Goal: Task Accomplishment & Management: Manage account settings

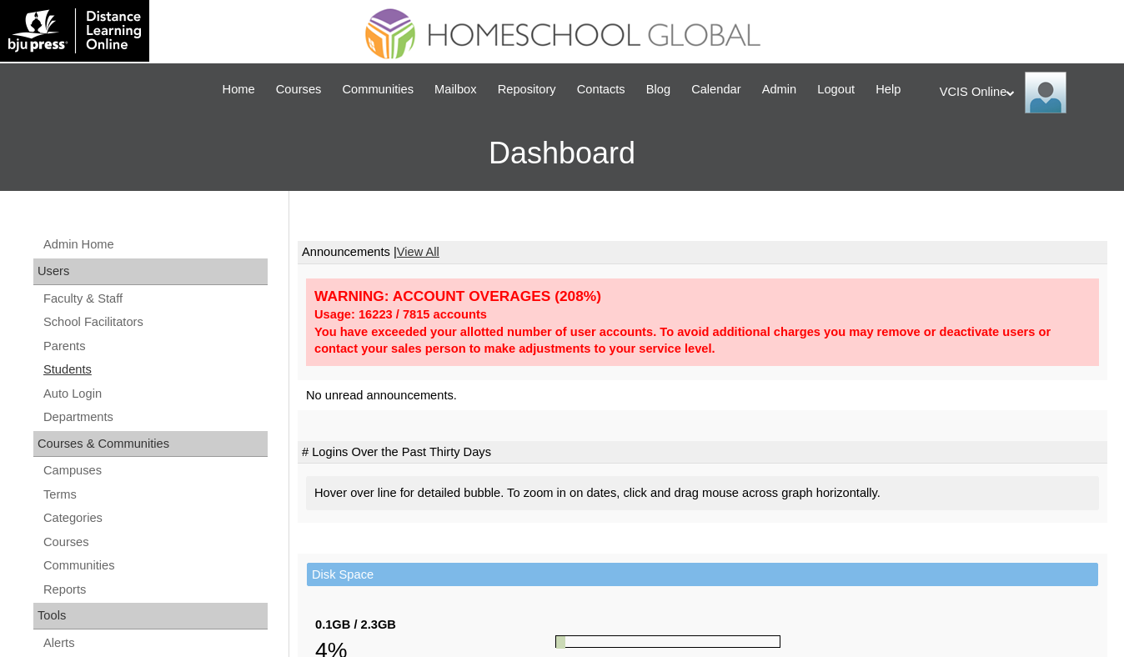
click at [98, 380] on link "Students" at bounding box center [155, 370] width 226 height 21
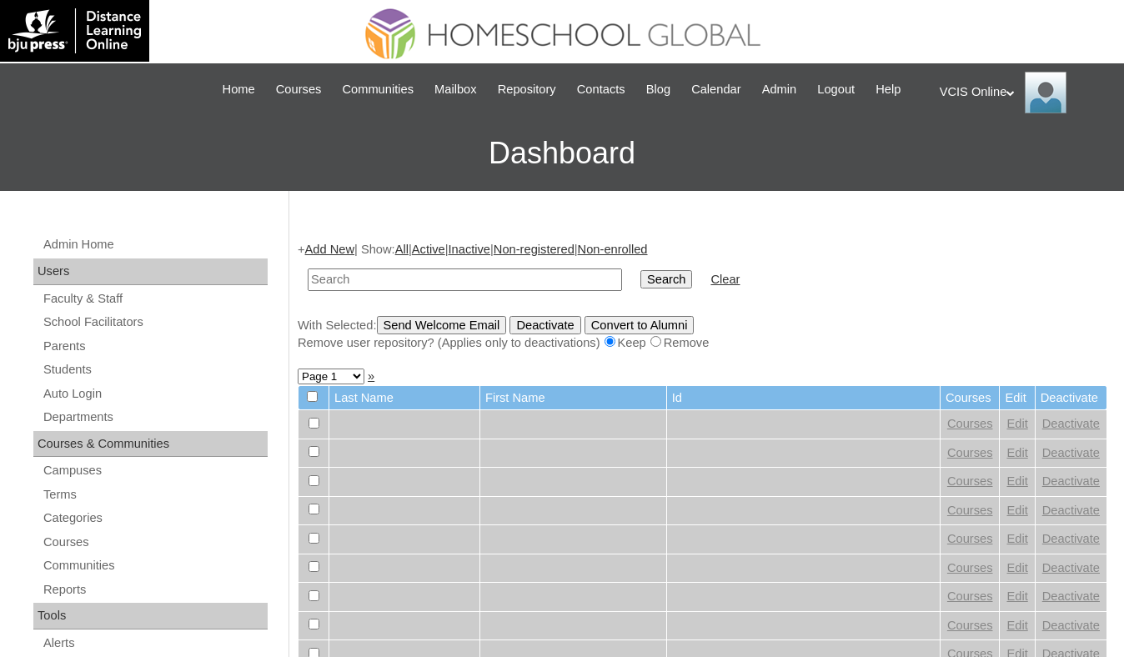
click at [420, 291] on input "text" at bounding box center [465, 280] width 314 height 23
type input "madddatu"
click at [641, 270] on input "Search" at bounding box center [667, 279] width 52 height 18
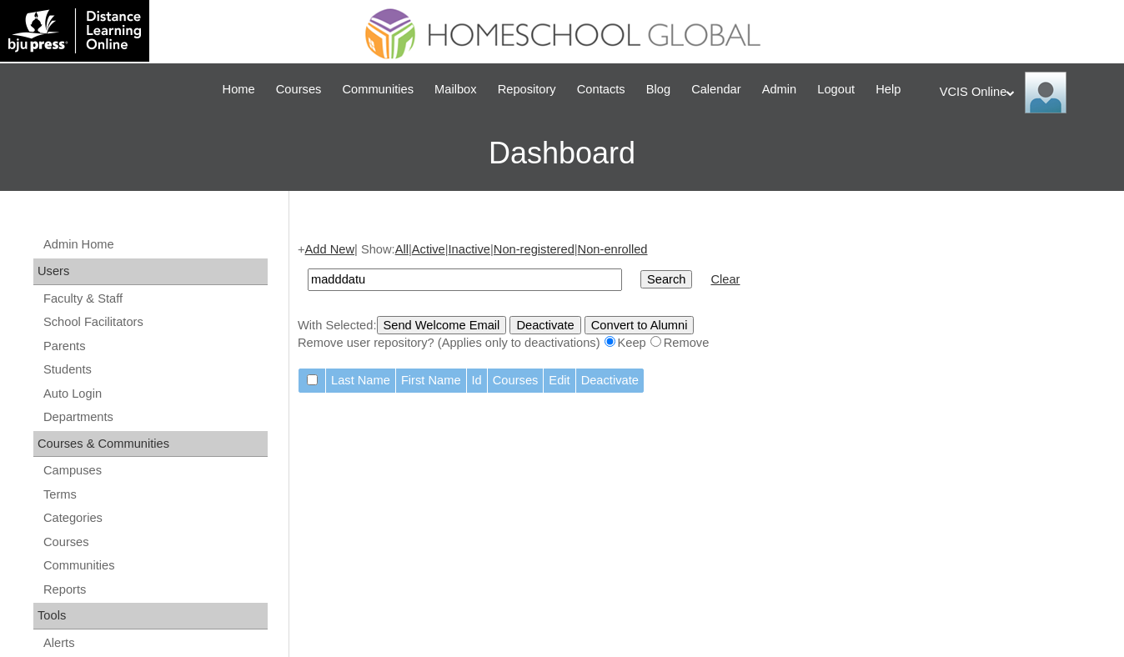
click at [445, 291] on input "madddatu" at bounding box center [465, 280] width 314 height 23
click at [79, 380] on link "Students" at bounding box center [155, 370] width 226 height 21
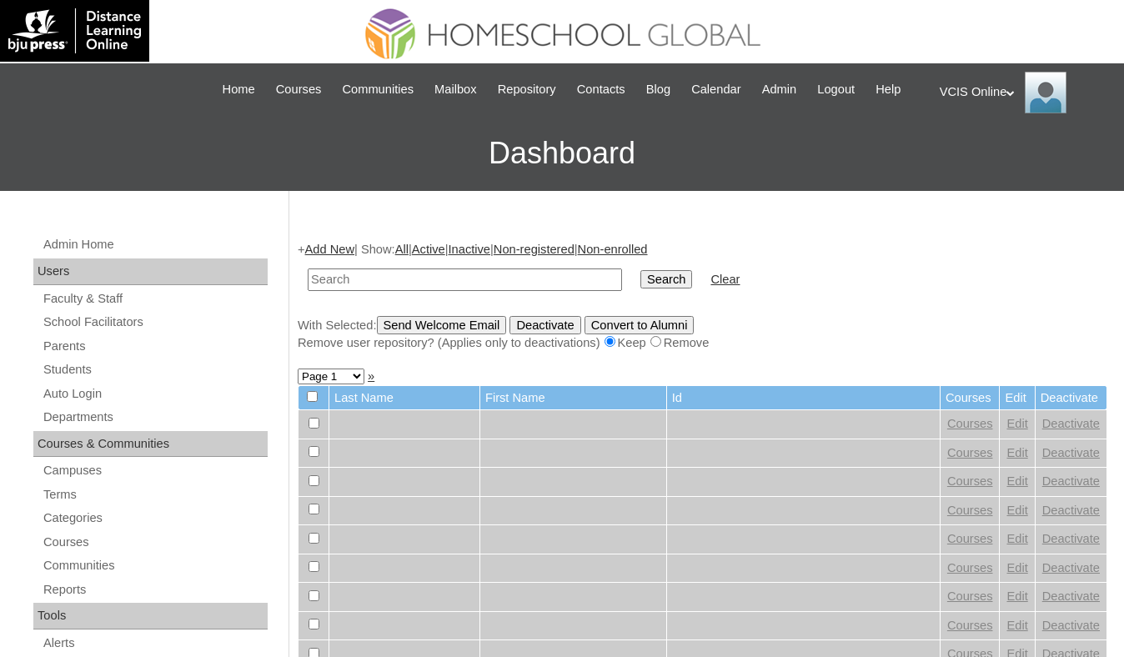
click at [442, 291] on input "text" at bounding box center [465, 280] width 314 height 23
type input "VCIS006-2A-SA2025"
click at [641, 270] on input "Search" at bounding box center [667, 279] width 52 height 18
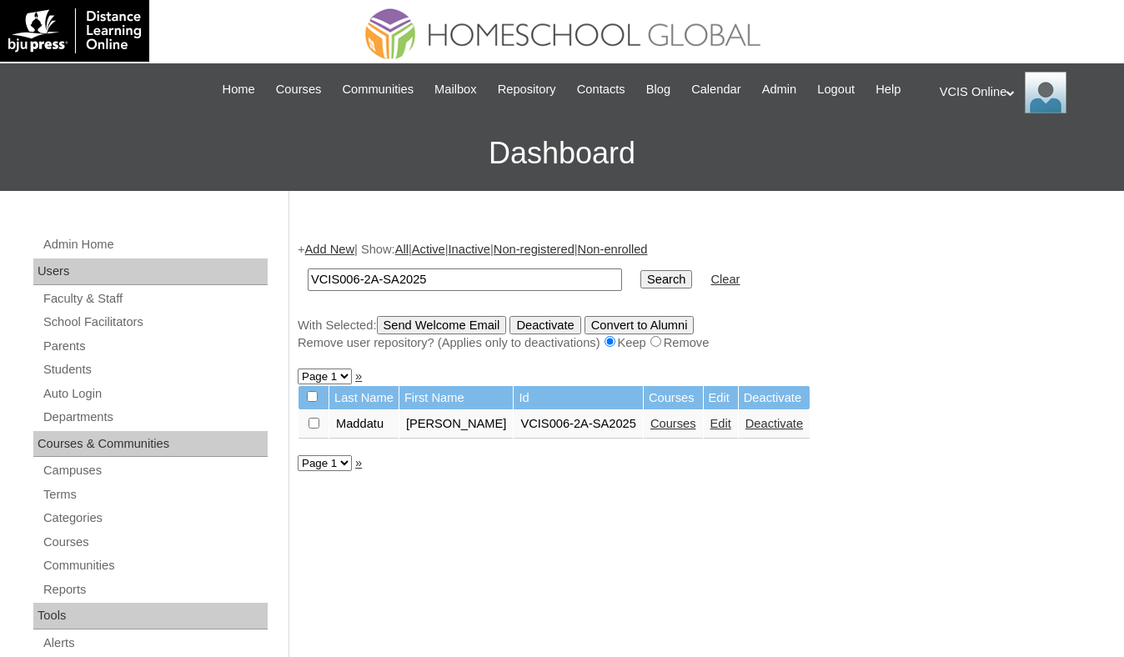
click at [676, 430] on link "Courses" at bounding box center [674, 423] width 46 height 13
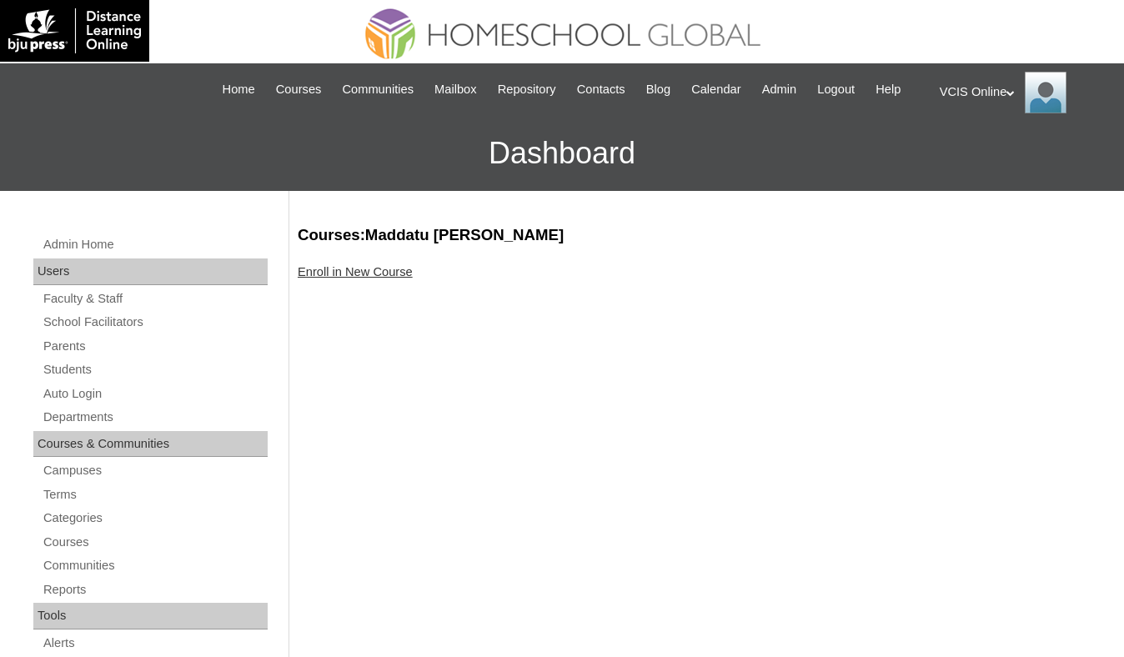
click at [370, 279] on link "Enroll in New Course" at bounding box center [355, 271] width 115 height 13
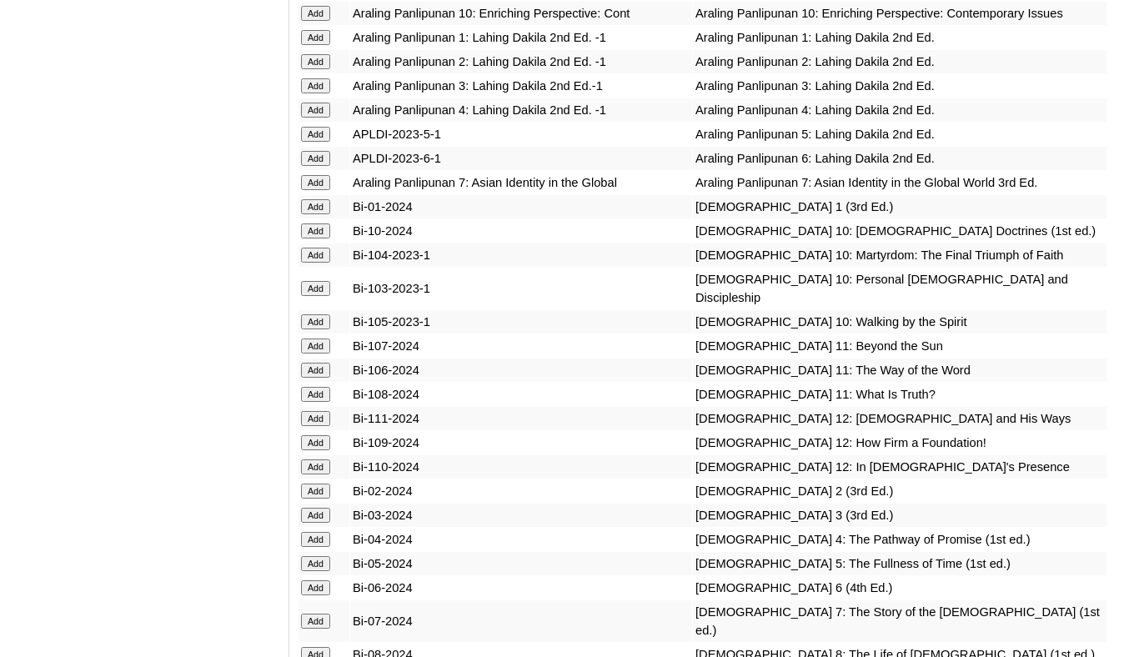
scroll to position [3640, 0]
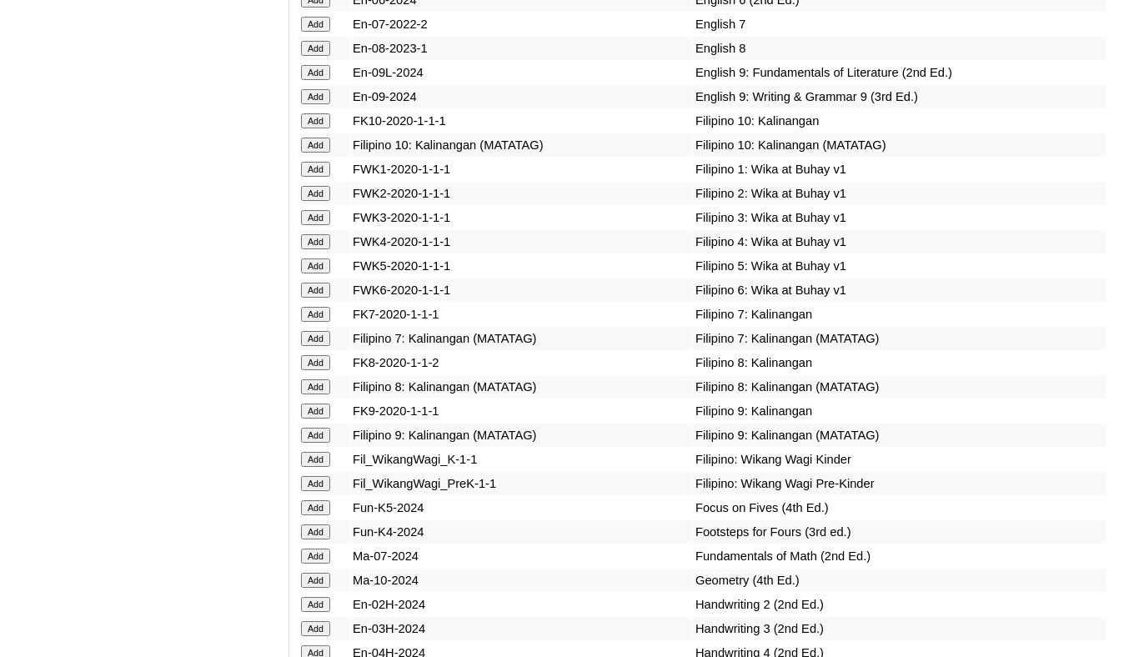
scroll to position [4665, 0]
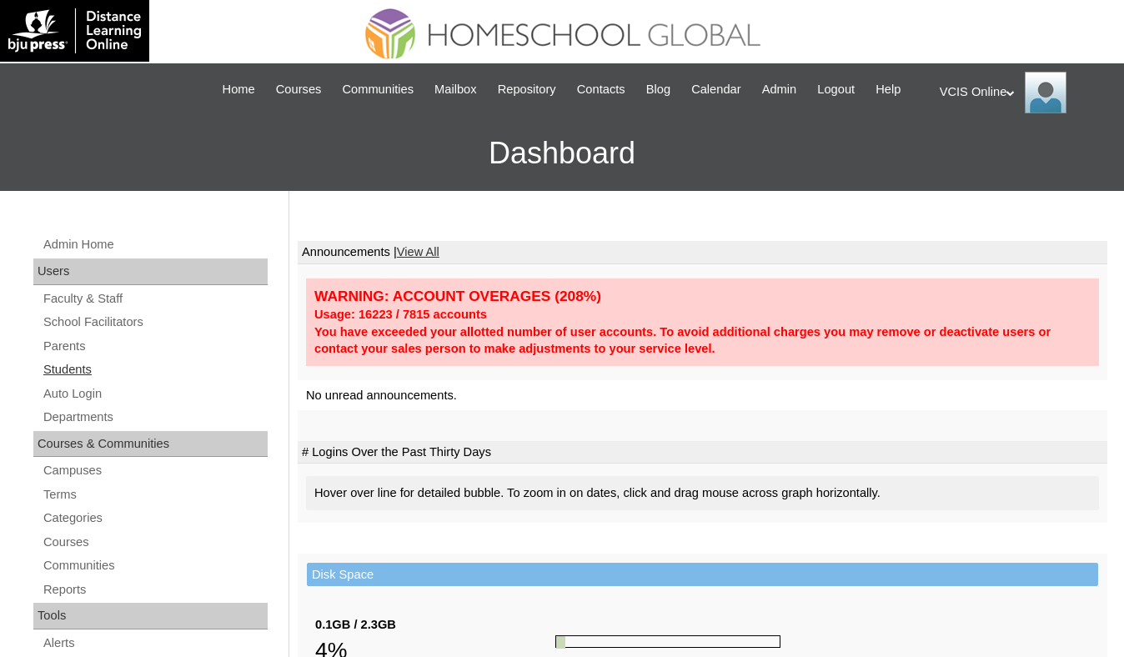
click at [68, 380] on link "Students" at bounding box center [155, 370] width 226 height 21
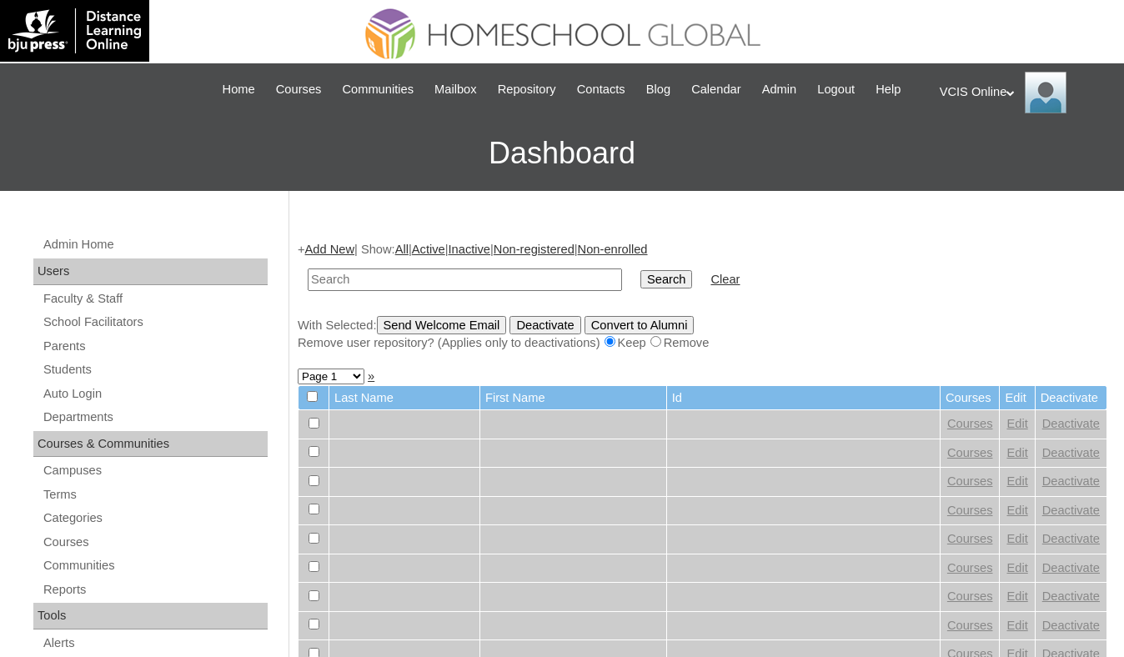
click at [447, 291] on input "text" at bounding box center [465, 280] width 314 height 23
type input "VCIS006-2A-SA2025"
click at [641, 270] on input "Search" at bounding box center [667, 279] width 52 height 18
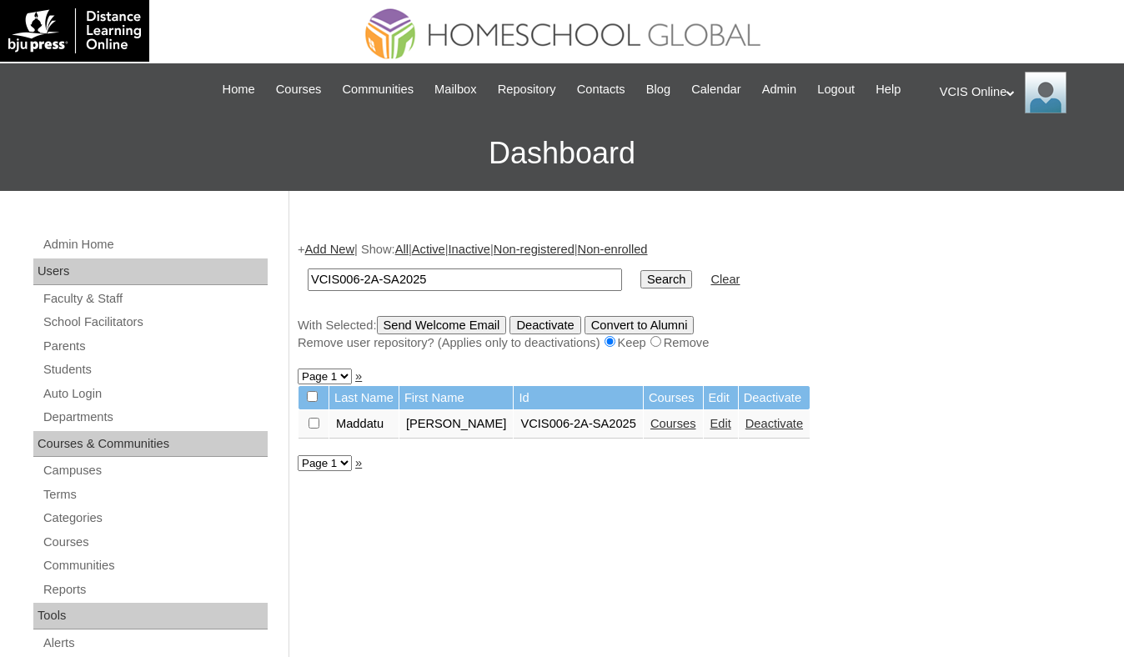
click at [666, 430] on link "Courses" at bounding box center [674, 423] width 46 height 13
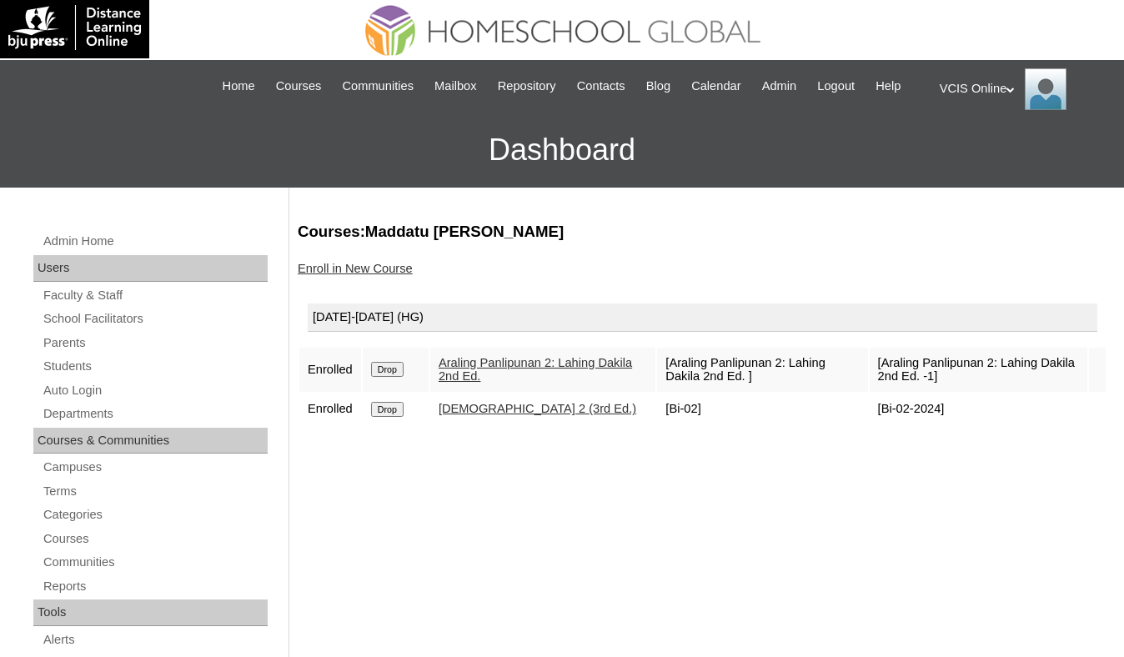
scroll to position [3, 0]
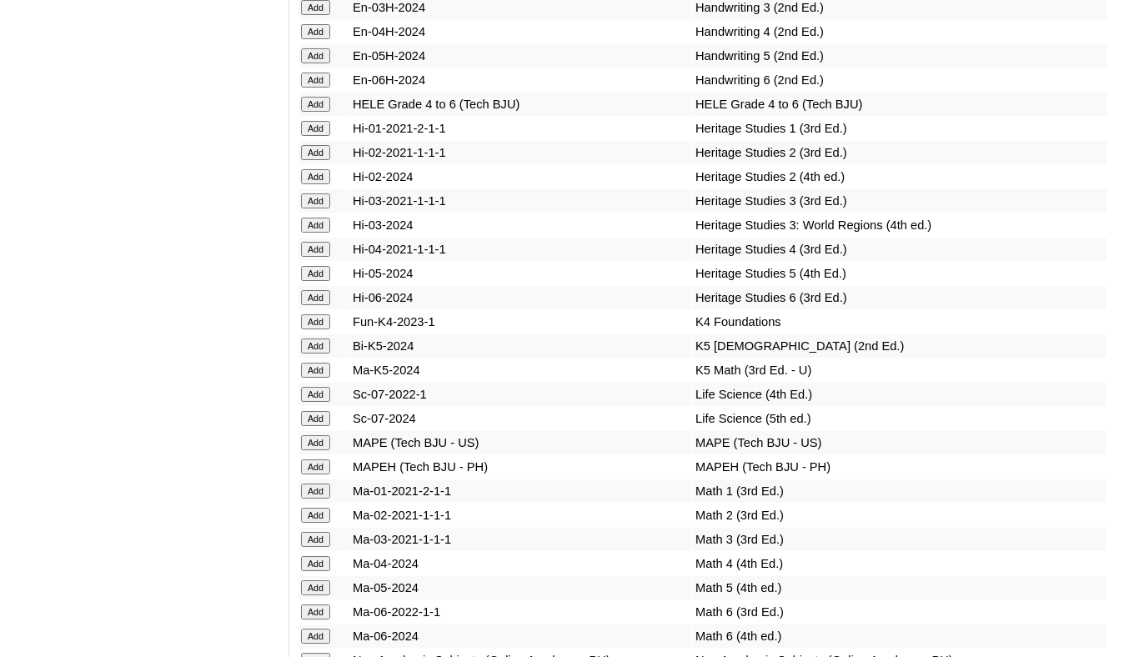
scroll to position [5290, 0]
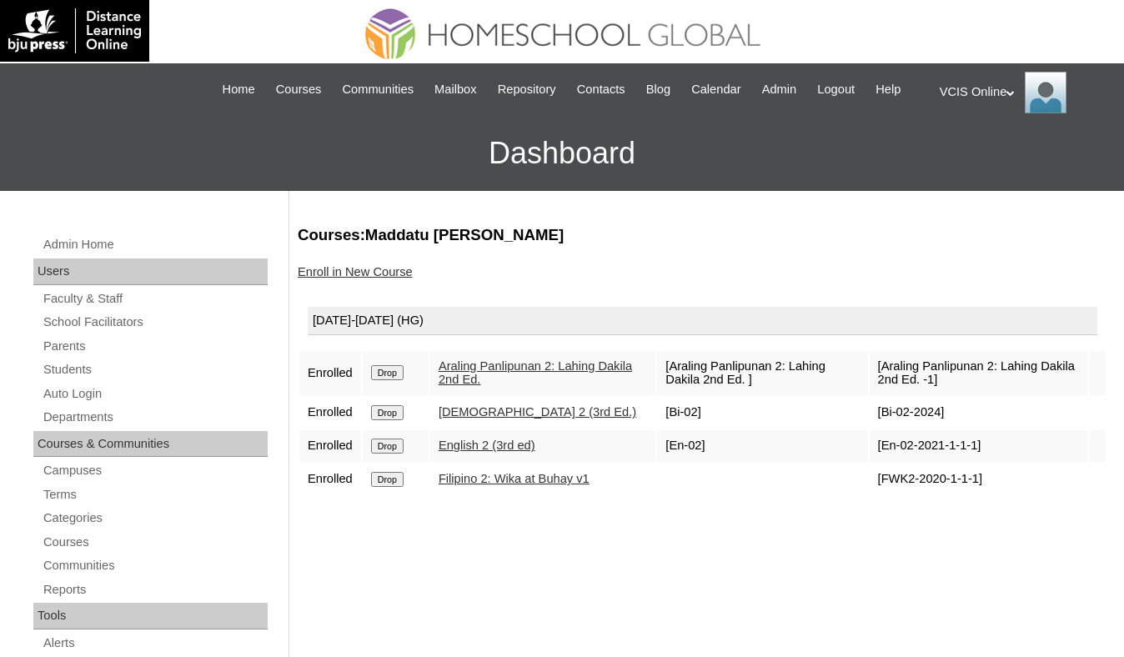
scroll to position [3, 0]
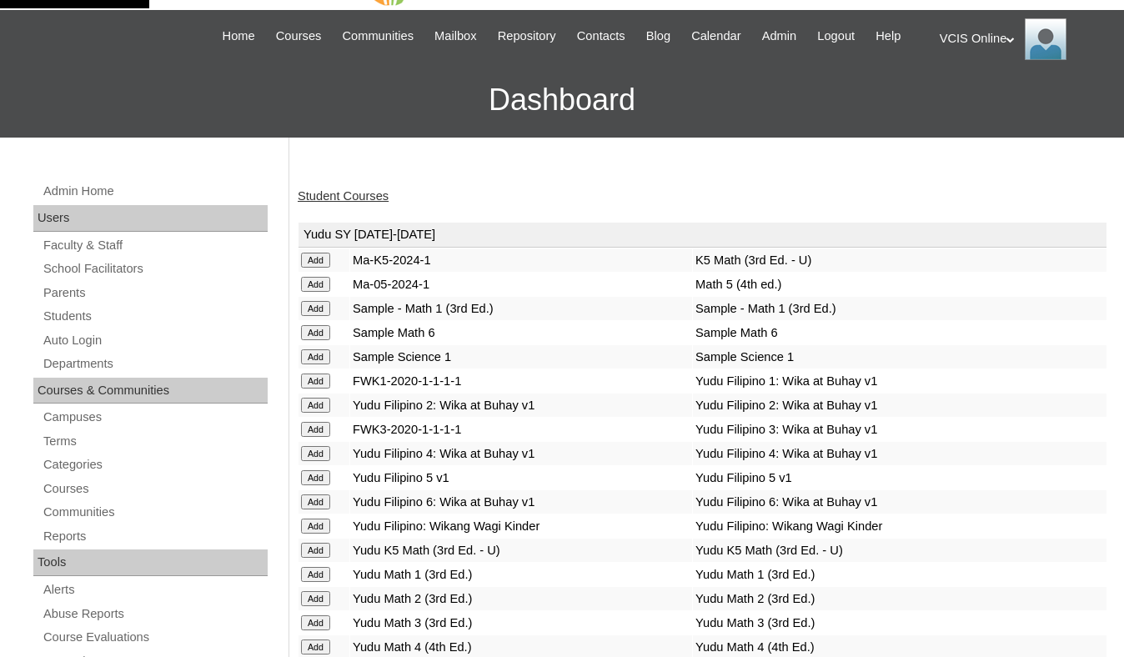
scroll to position [55, 0]
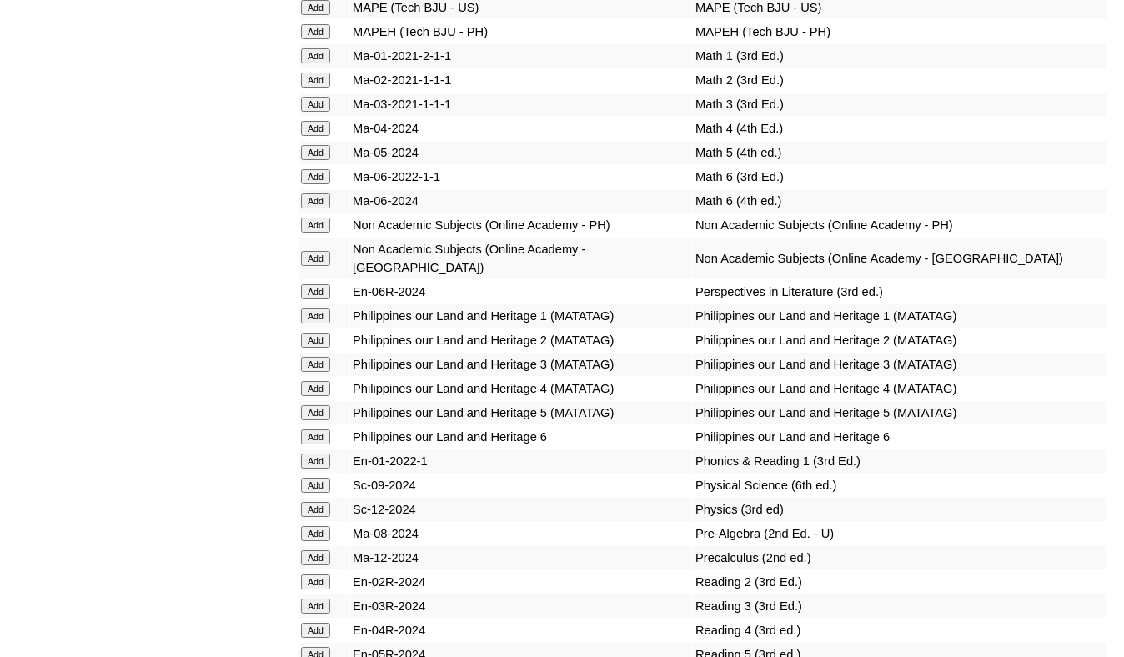
scroll to position [5842, 0]
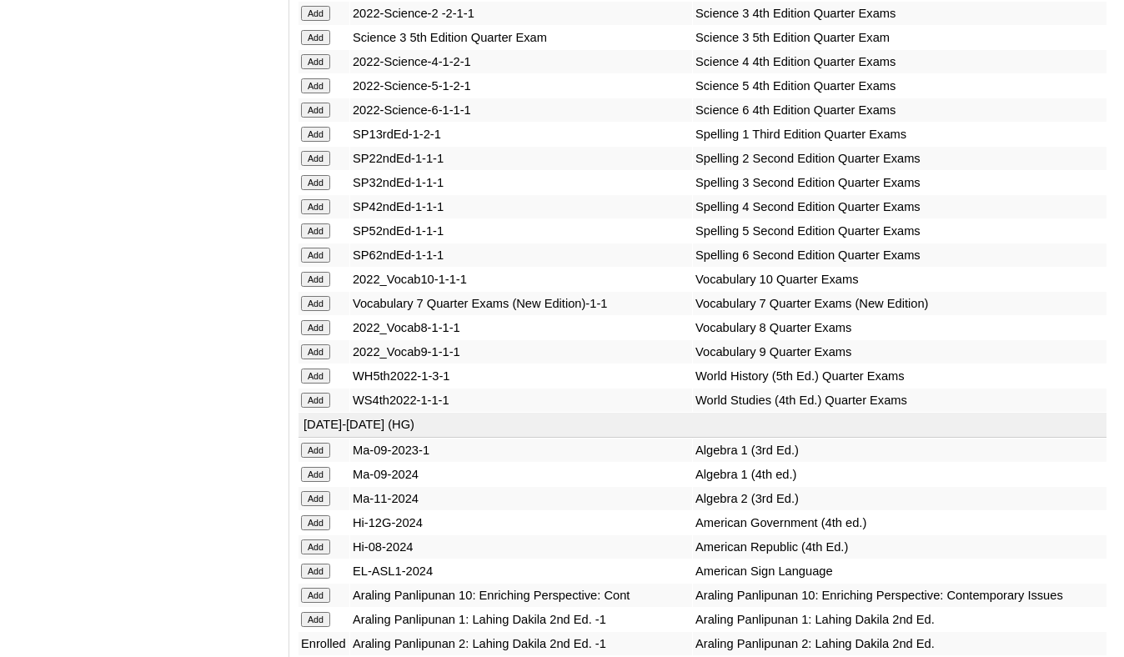
scroll to position [2921, 0]
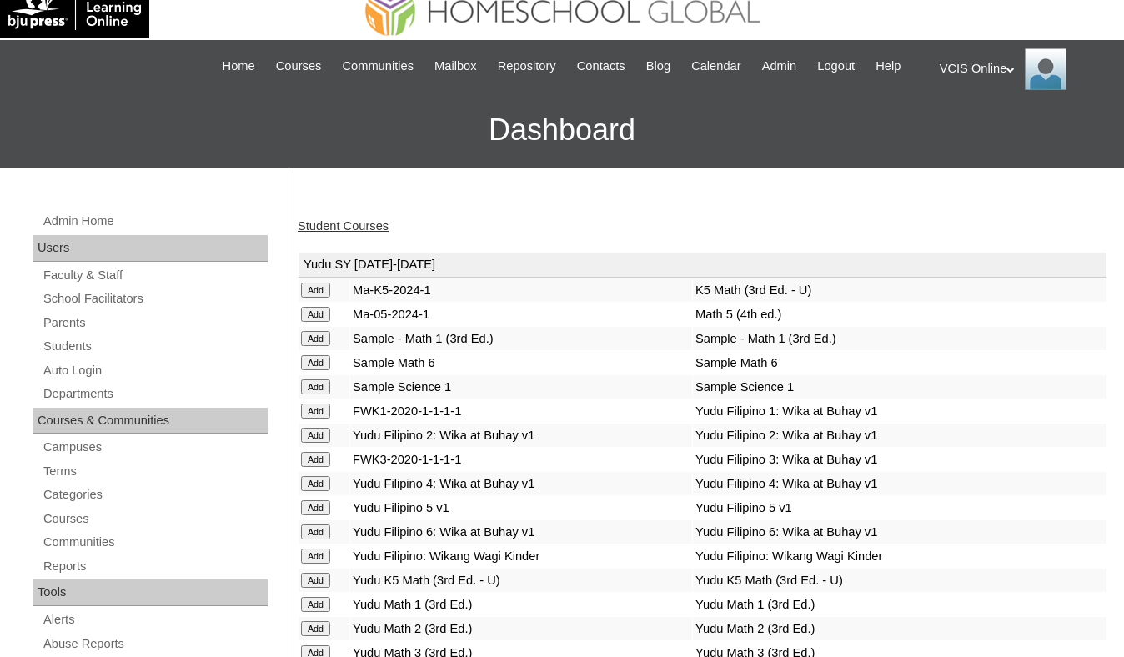
scroll to position [26, 0]
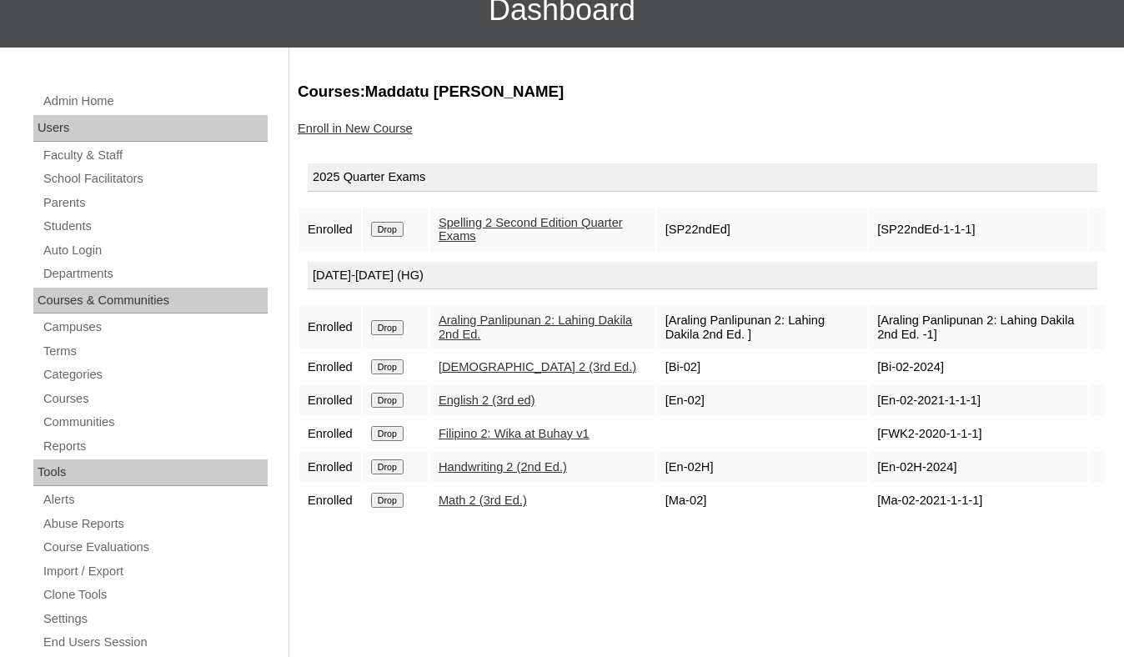
scroll to position [145, 0]
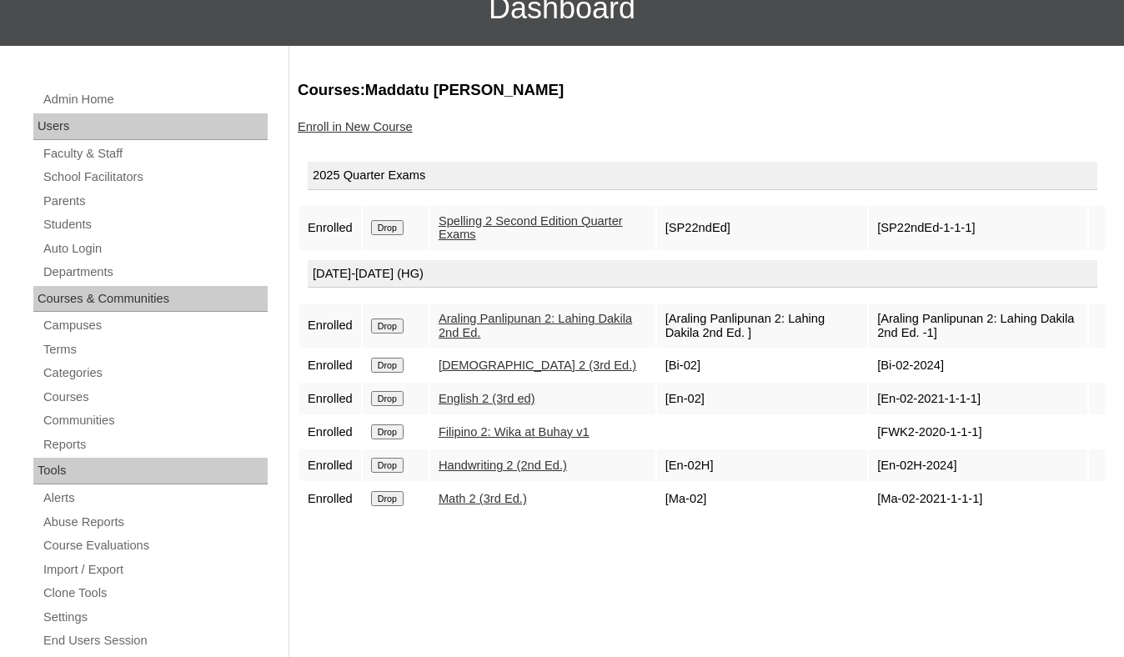
click at [390, 235] on input "Drop" at bounding box center [387, 227] width 33 height 15
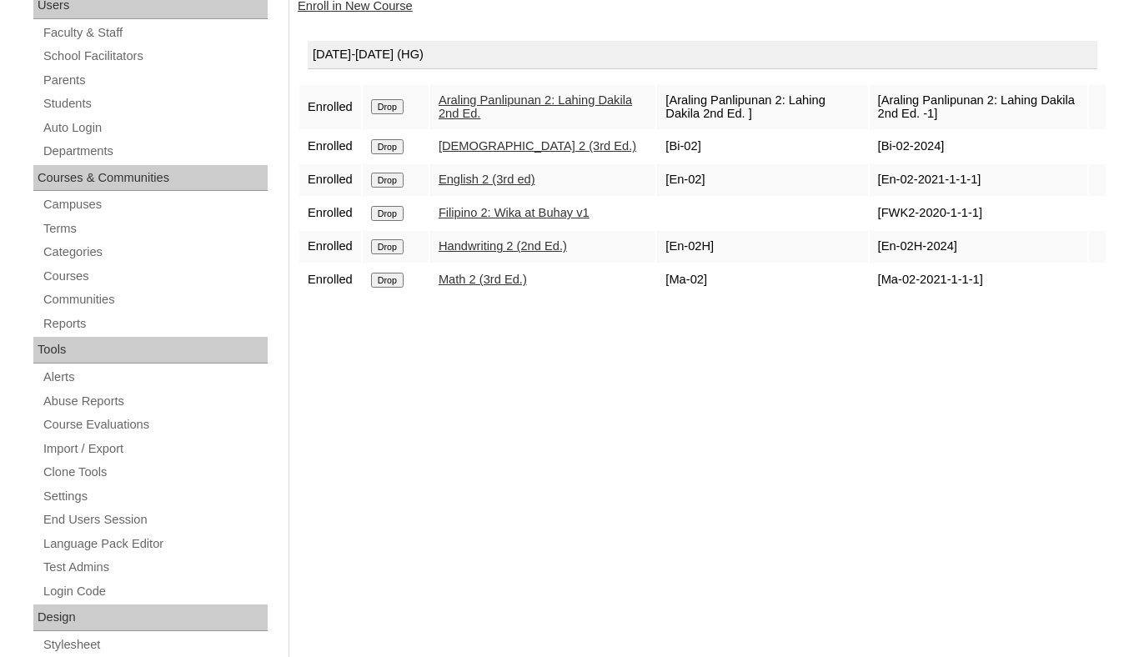
scroll to position [257, 0]
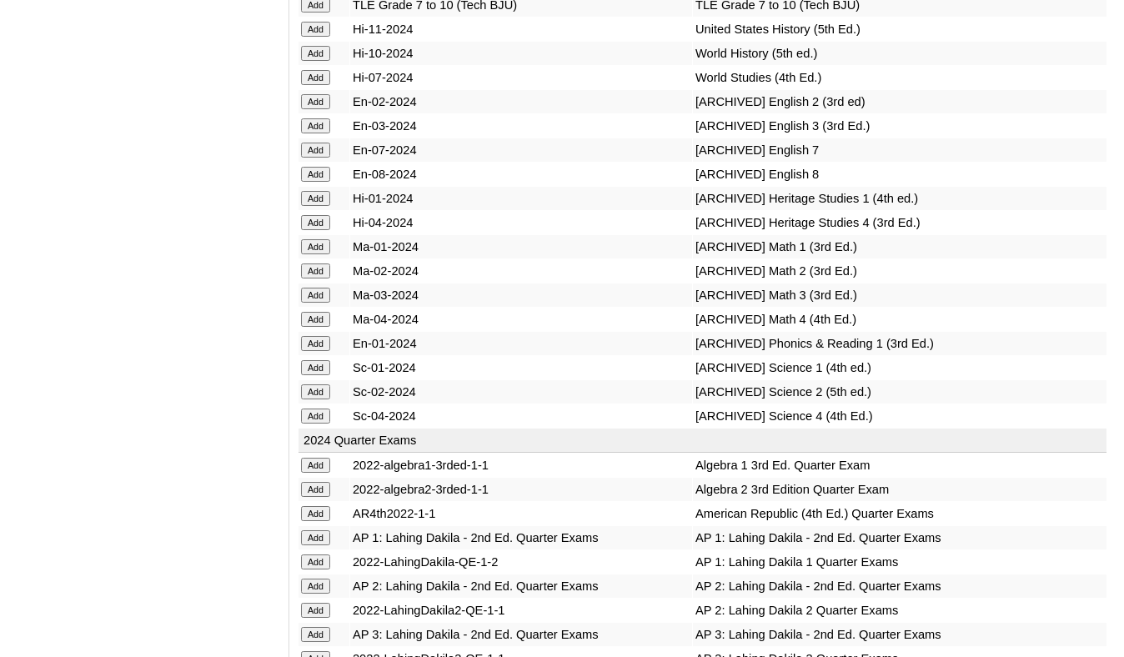
scroll to position [6397, 0]
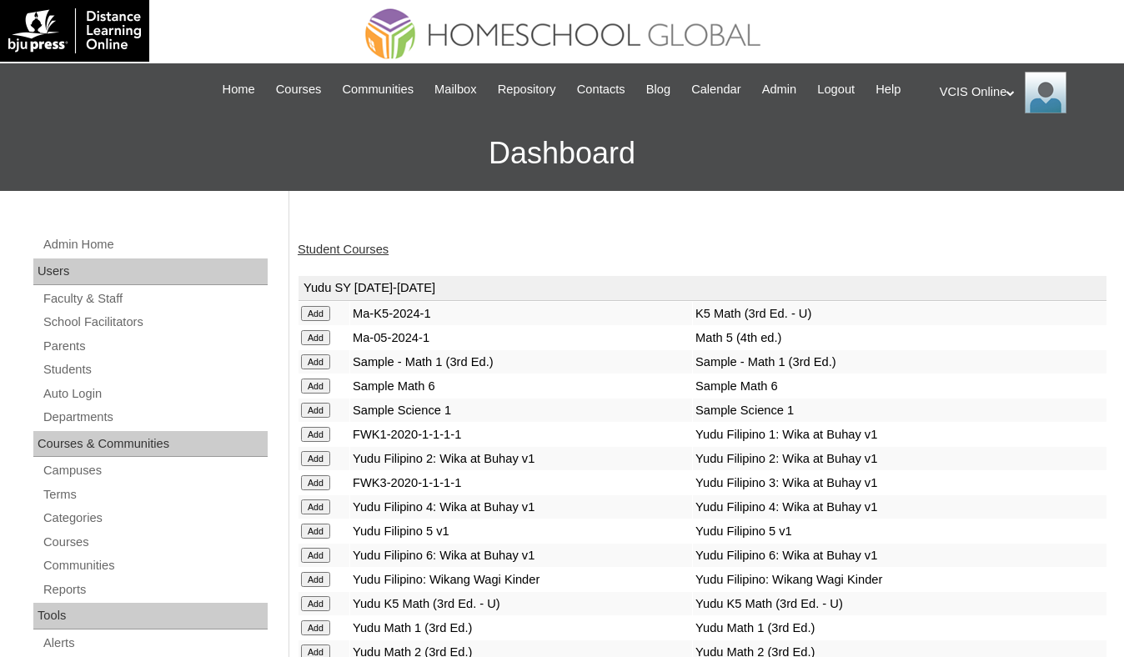
scroll to position [6397, 0]
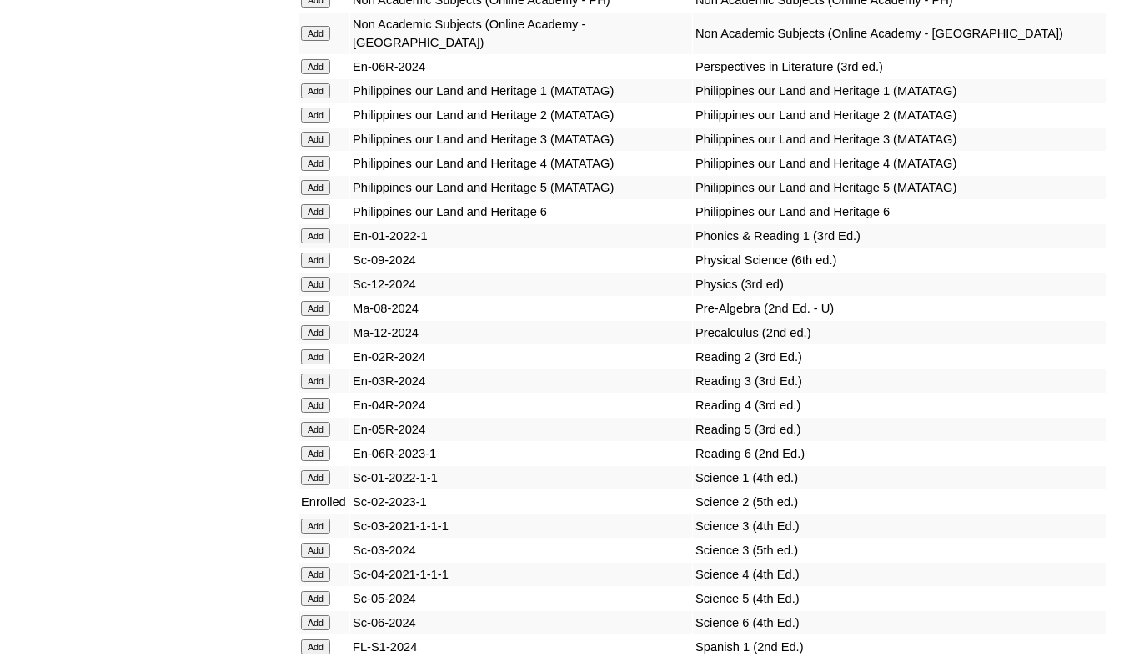
scroll to position [6015, 0]
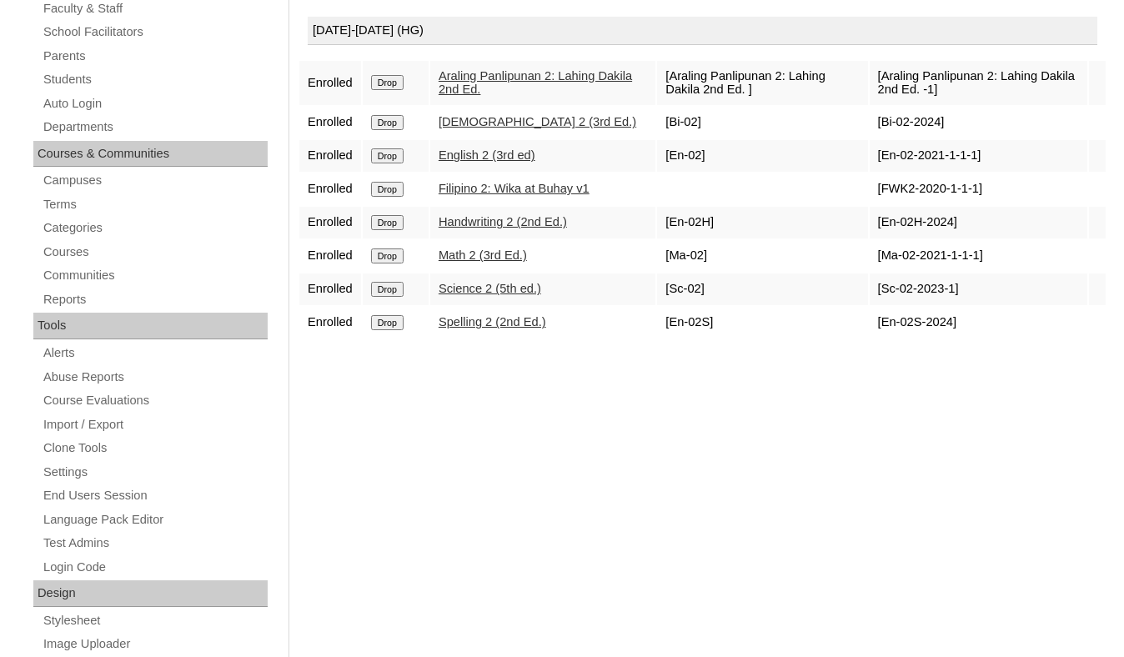
scroll to position [267, 0]
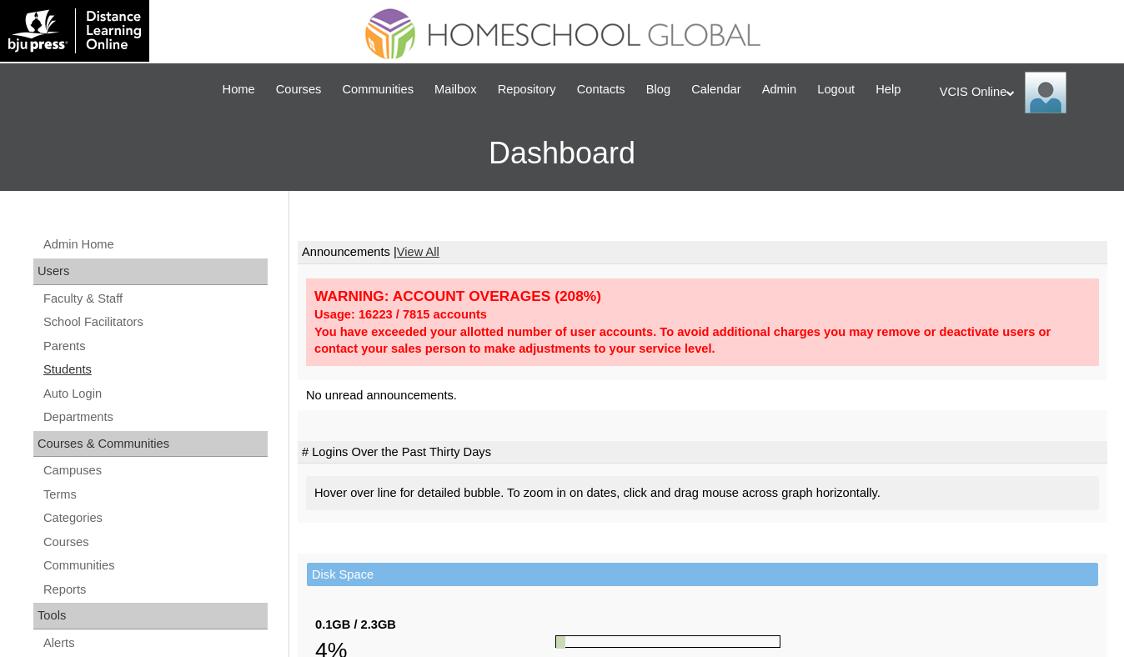
click at [67, 380] on link "Students" at bounding box center [155, 370] width 226 height 21
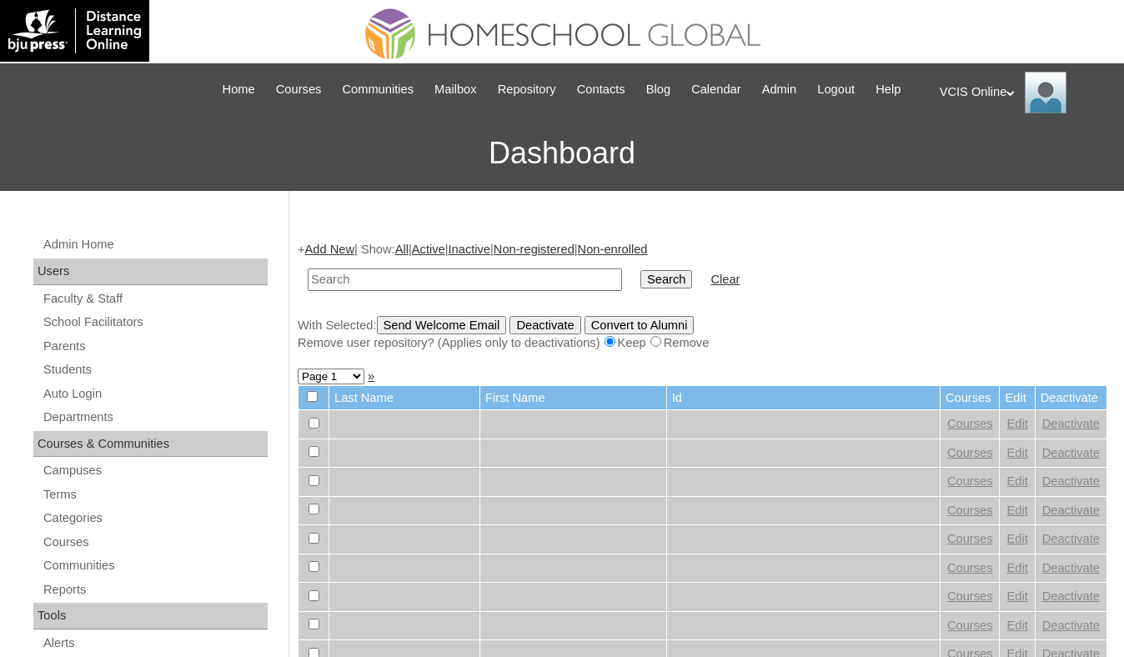
click at [510, 291] on input "text" at bounding box center [465, 280] width 314 height 23
click at [360, 291] on input "VCIS006-2A-SA2025" at bounding box center [465, 280] width 314 height 23
type input "VCIS002-2A-SA2025"
click at [641, 270] on input "Search" at bounding box center [667, 279] width 52 height 18
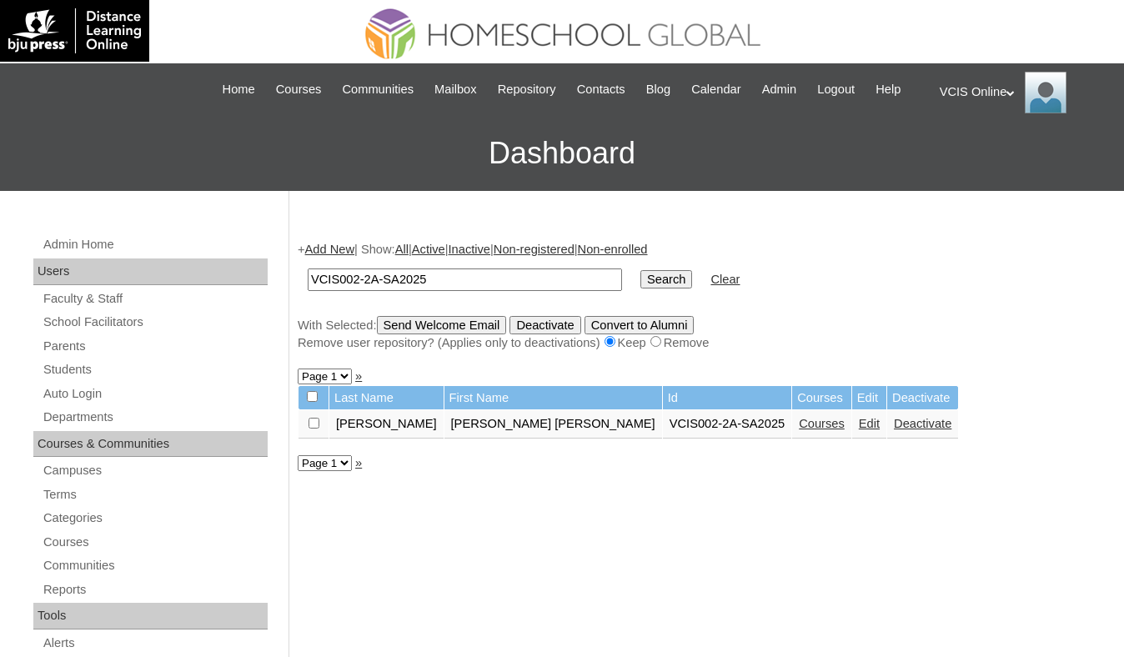
click at [799, 430] on link "Courses" at bounding box center [822, 423] width 46 height 13
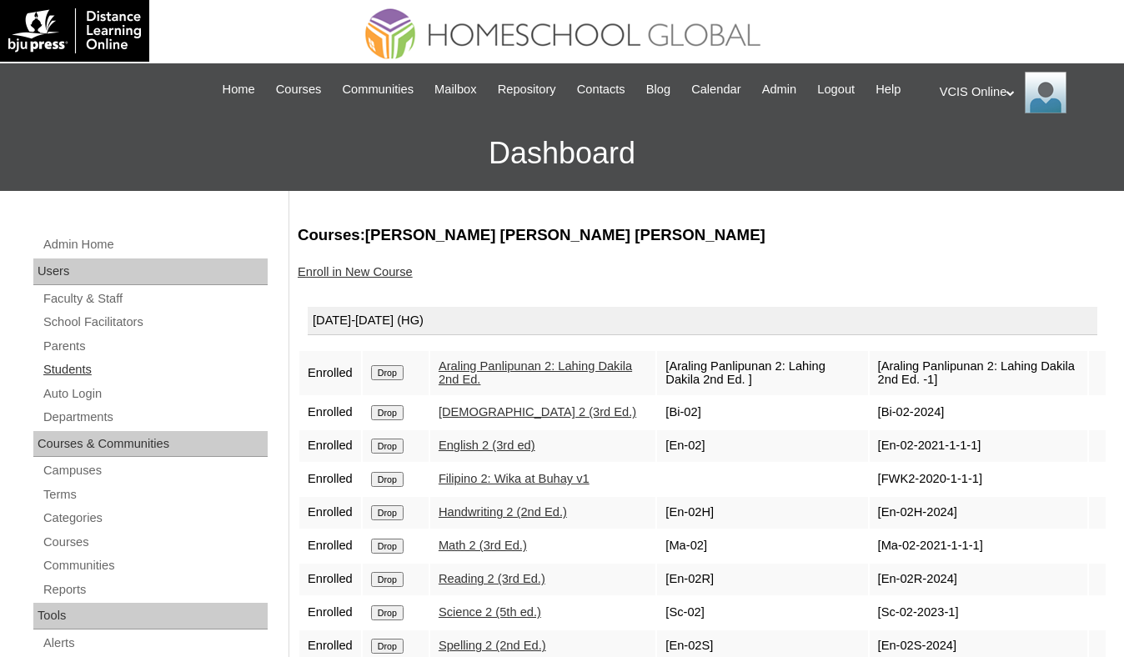
click at [79, 380] on link "Students" at bounding box center [155, 370] width 226 height 21
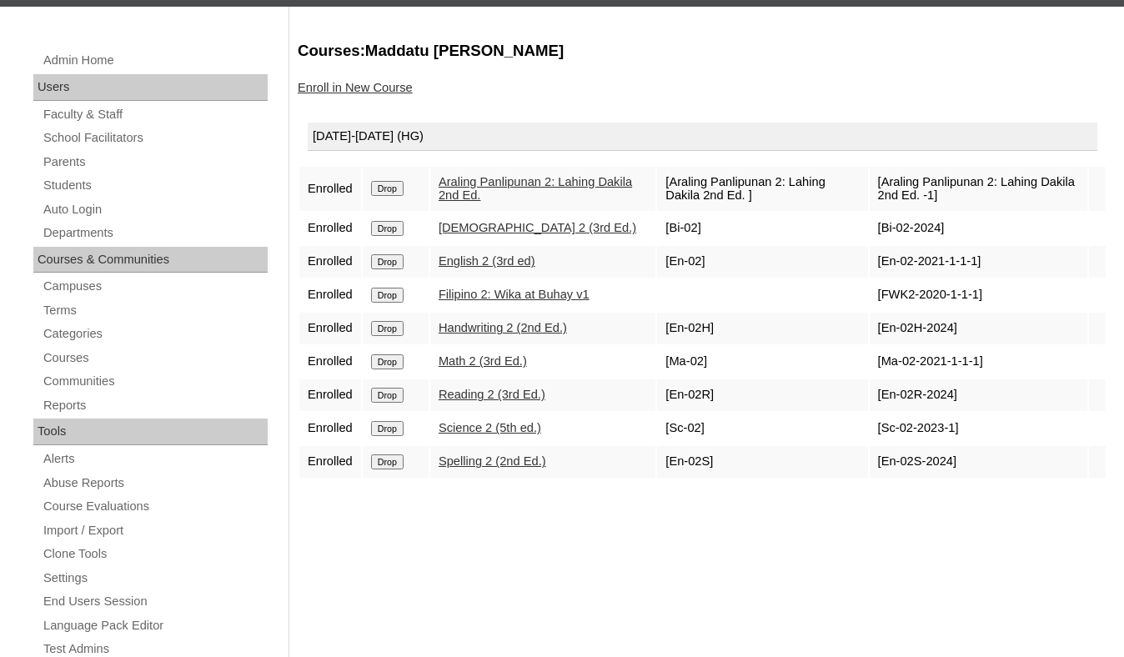
scroll to position [222, 0]
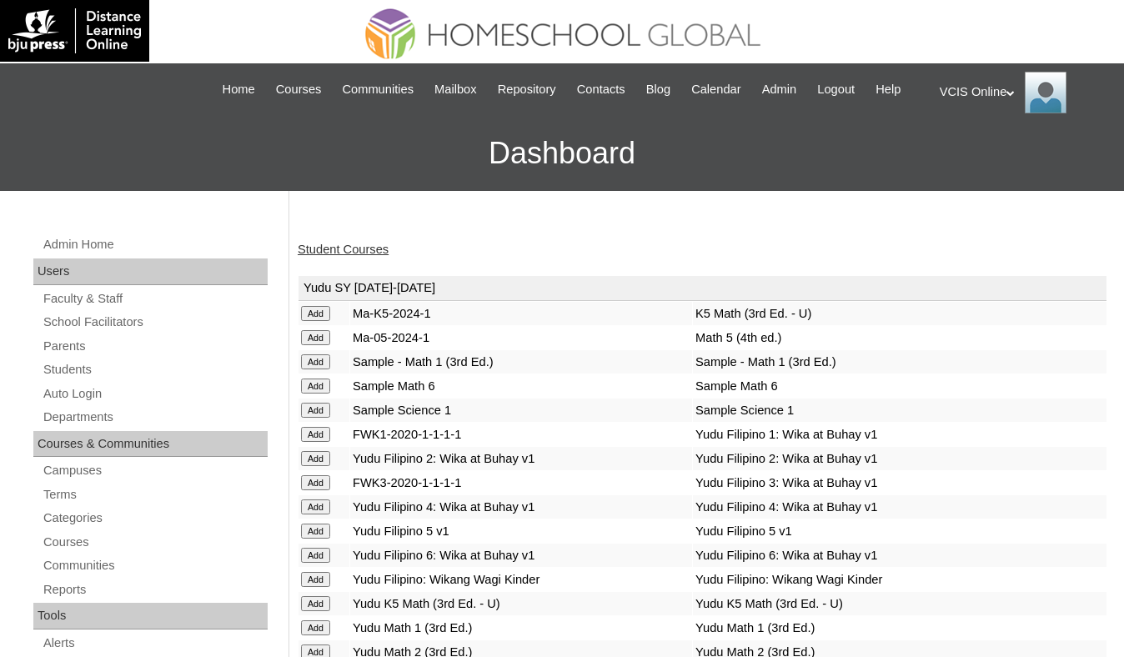
scroll to position [6015, 0]
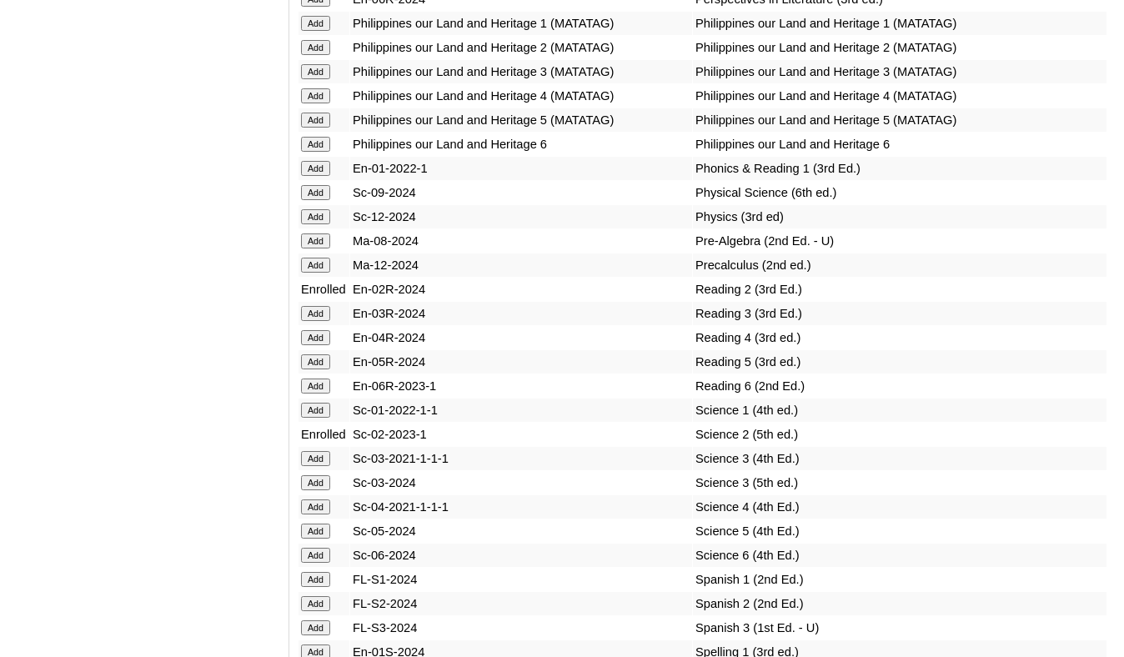
click at [1024, 277] on td "Precalculus (2nd ed.)" at bounding box center [900, 265] width 414 height 23
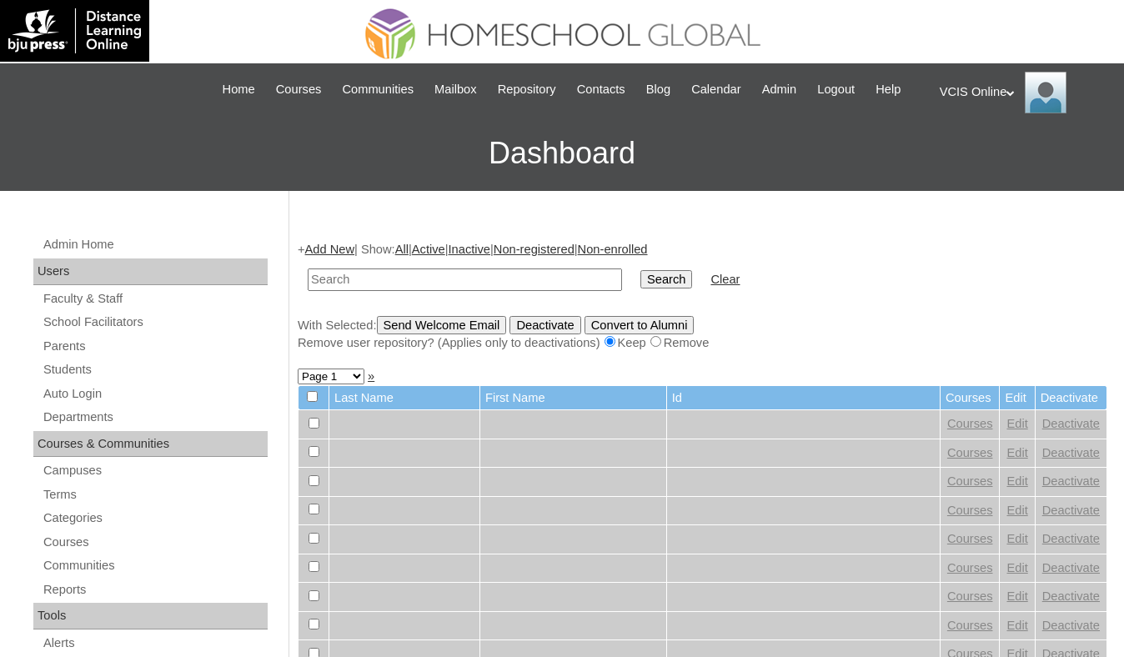
click at [470, 291] on input "text" at bounding box center [465, 280] width 314 height 23
type input "VCIS006-2A-SA2025"
click at [647, 289] on input "Search" at bounding box center [667, 279] width 52 height 18
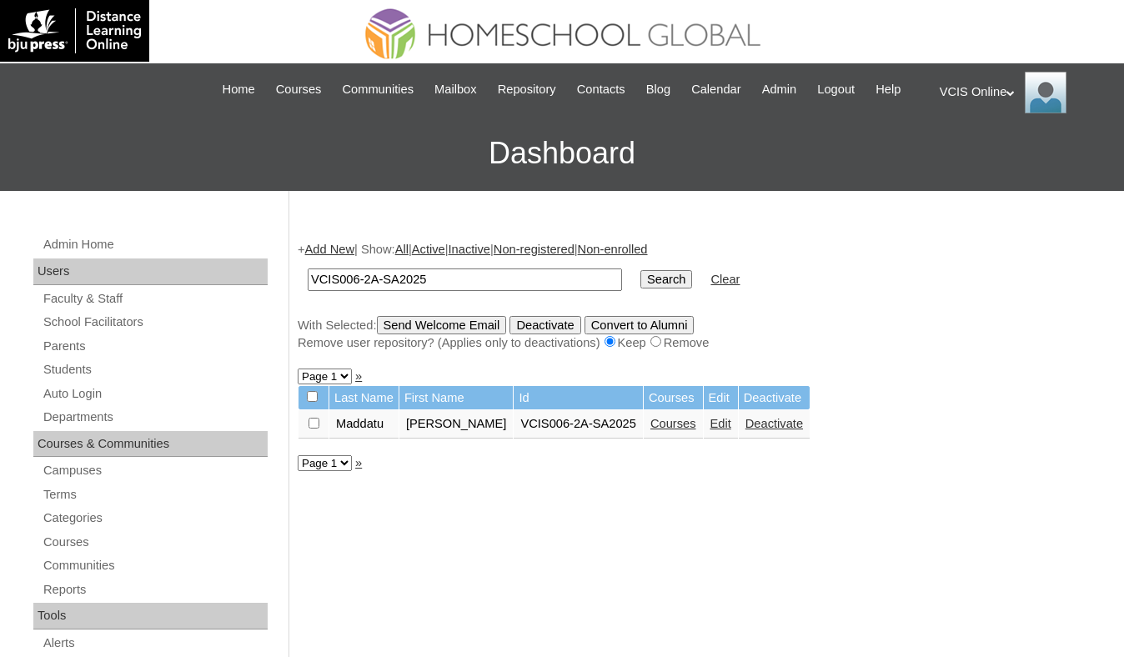
click at [691, 435] on td "Courses" at bounding box center [673, 424] width 59 height 28
click at [690, 430] on link "Courses" at bounding box center [674, 423] width 46 height 13
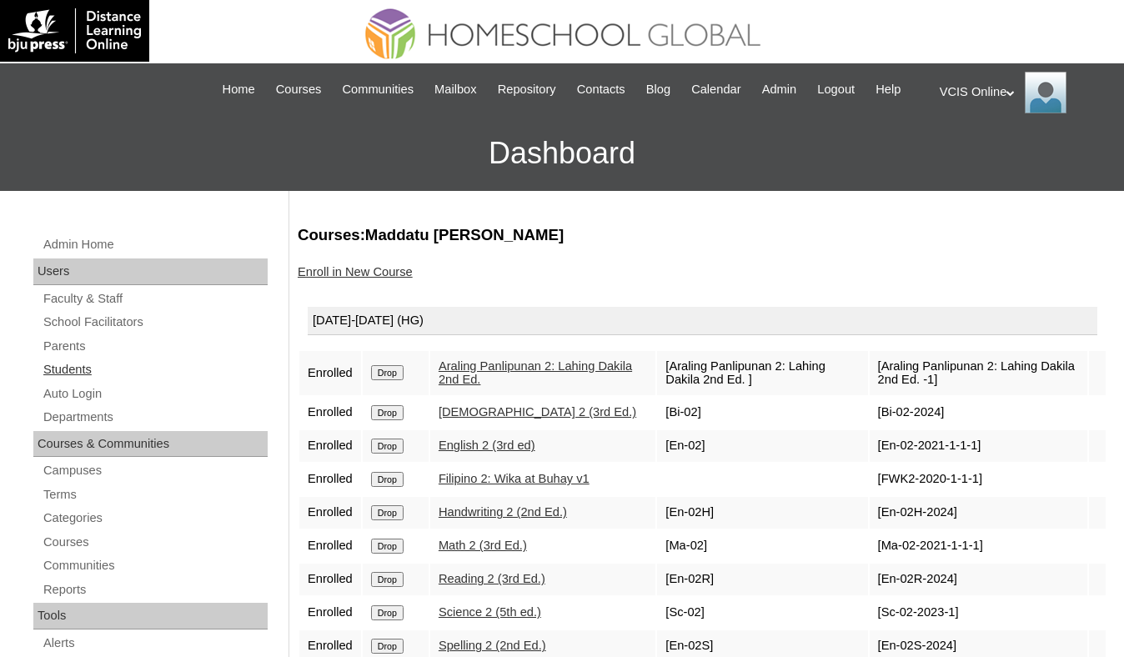
click at [78, 380] on link "Students" at bounding box center [155, 370] width 226 height 21
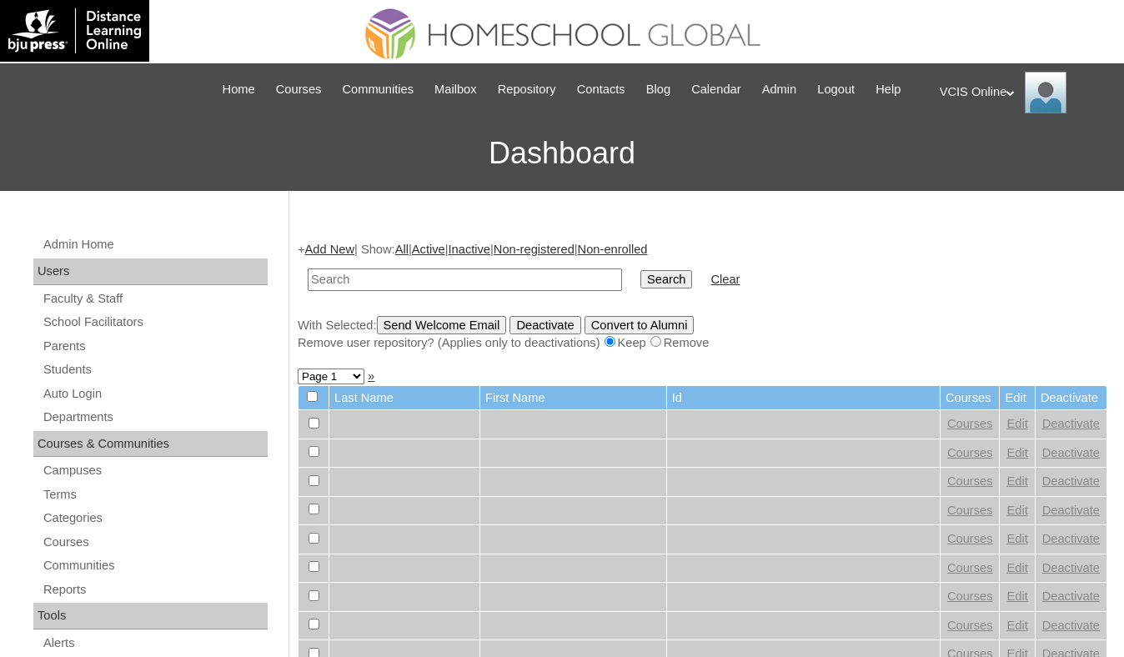
click at [435, 291] on input "text" at bounding box center [465, 280] width 314 height 23
drag, startPoint x: 365, startPoint y: 294, endPoint x: 388, endPoint y: 334, distance: 46.4
click at [362, 291] on input "VCIS006-2A-SA2025" at bounding box center [465, 280] width 314 height 23
type input "VCIS005-2A-SA2025"
click at [641, 270] on input "Search" at bounding box center [667, 279] width 52 height 18
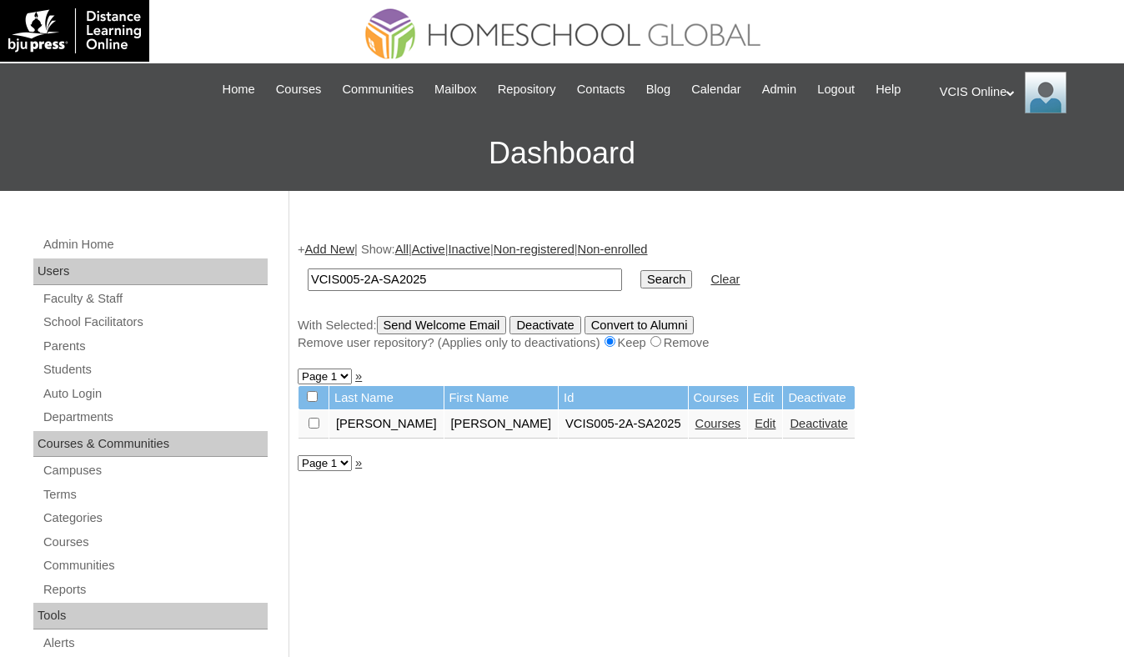
click at [660, 440] on table "Last Name First Name Id Courses Edit Deactivate De Vera Sven David VCIS005-2A-S…" at bounding box center [577, 412] width 558 height 54
click at [696, 430] on link "Courses" at bounding box center [719, 423] width 46 height 13
